Goal: Check status: Check status

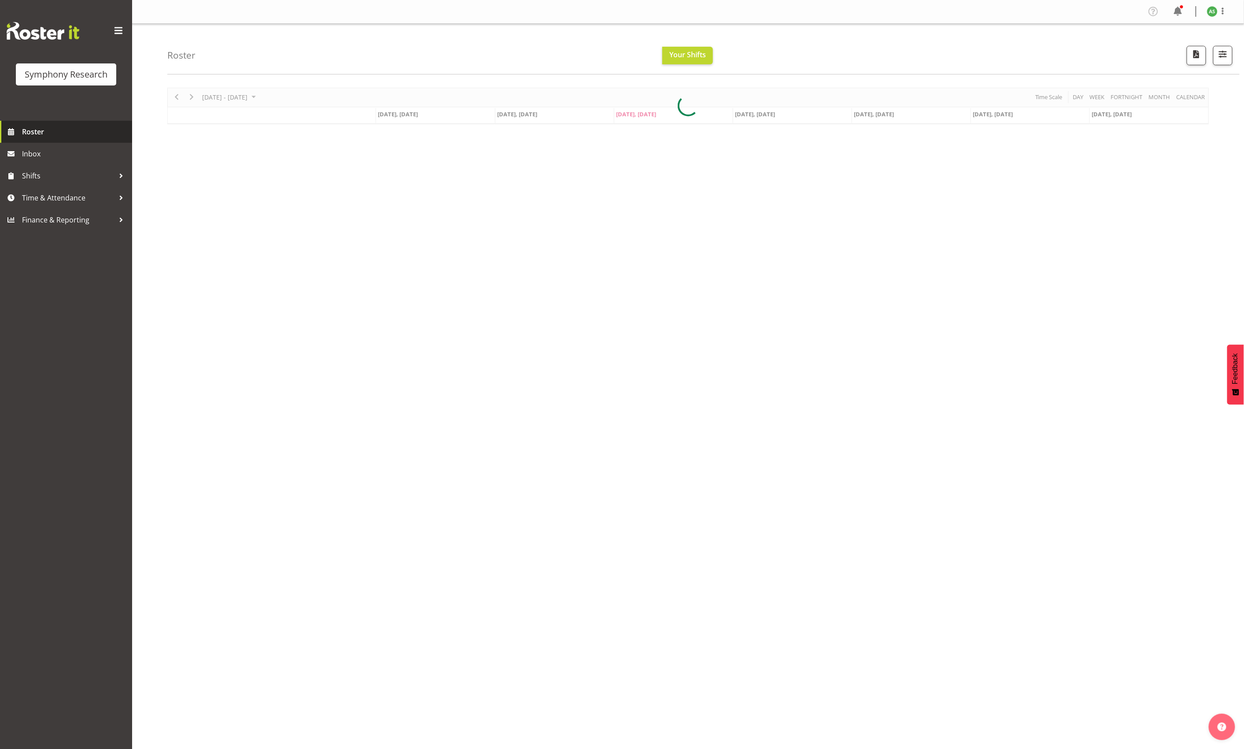
click at [89, 134] on span "Roster" at bounding box center [75, 131] width 106 height 13
click at [56, 128] on span "Roster" at bounding box center [75, 131] width 106 height 13
click at [627, 118] on div at bounding box center [688, 106] width 1042 height 37
click at [629, 117] on span "Oct 1, Wednesday" at bounding box center [637, 114] width 40 height 8
click at [632, 113] on div "Sep 29 - Oct 05, 2025 Today Day Week Fortnight Month calendar Month Agenda Time…" at bounding box center [688, 106] width 1042 height 37
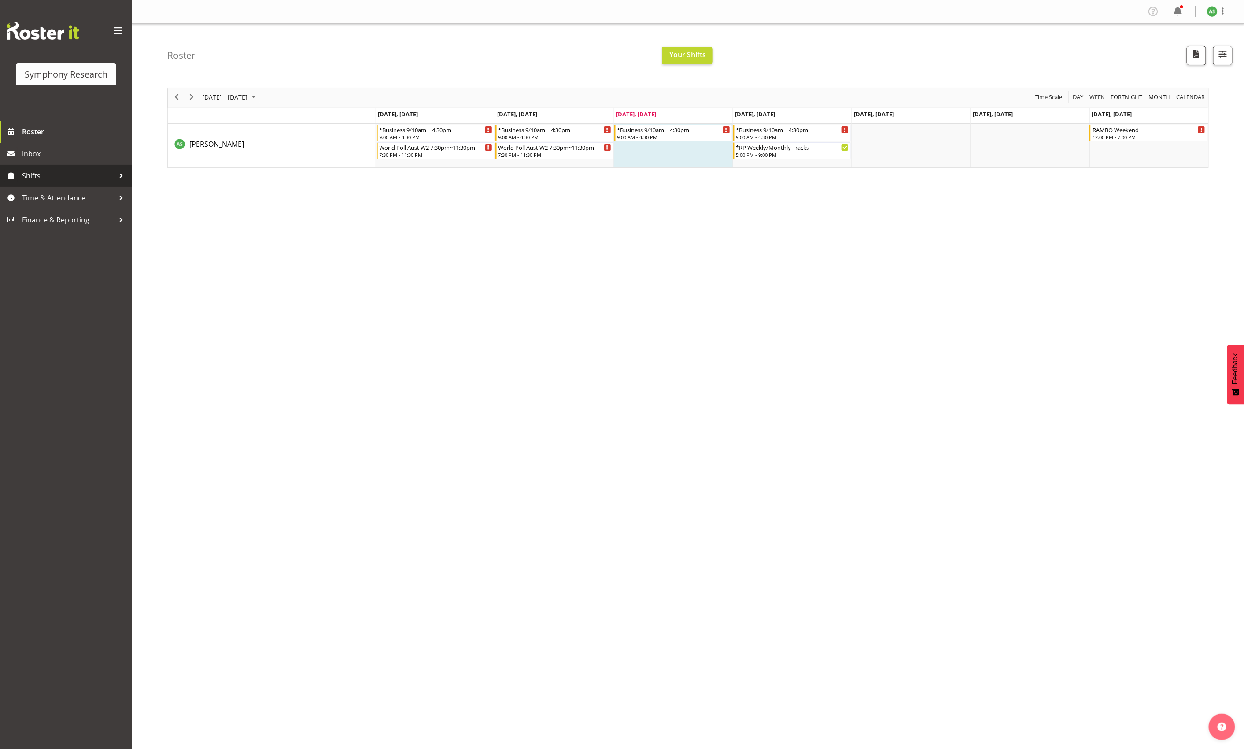
click at [55, 172] on span "Shifts" at bounding box center [68, 175] width 92 height 13
click at [53, 198] on span "My Shifts" at bounding box center [66, 199] width 119 height 13
